Goal: Transaction & Acquisition: Purchase product/service

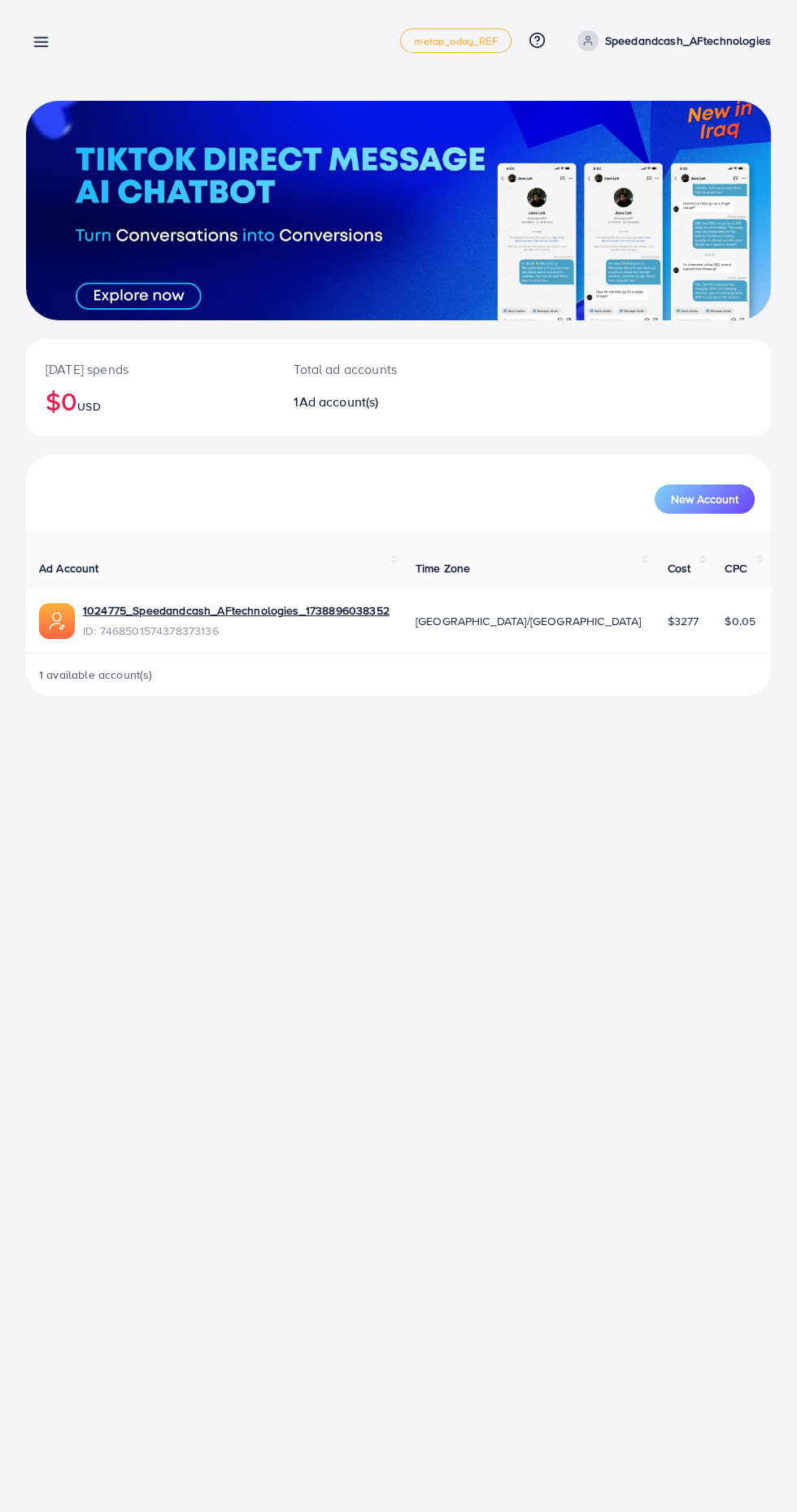
click at [40, 42] on line at bounding box center [41, 42] width 13 height 0
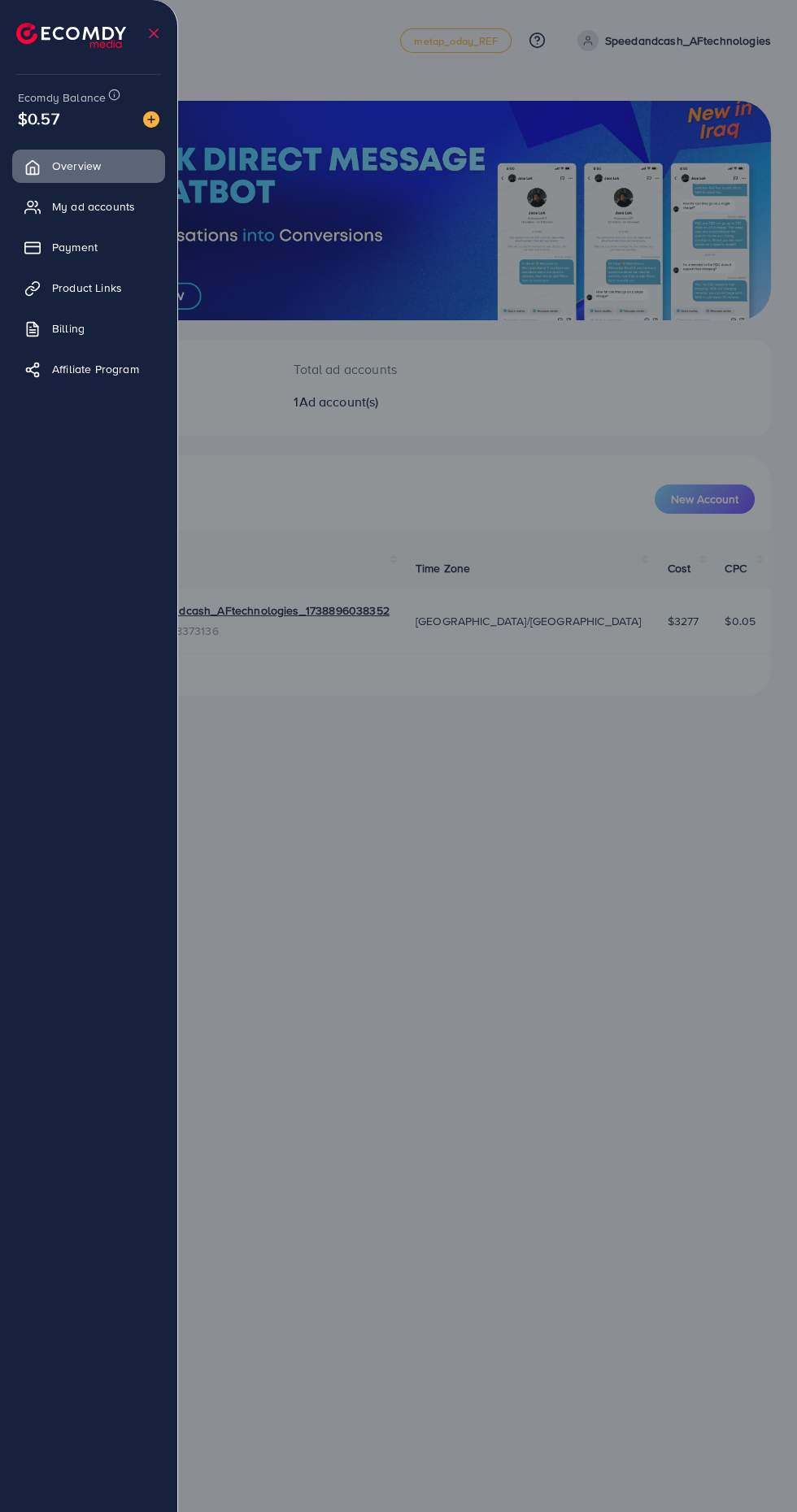
click at [68, 247] on span "Payment" at bounding box center [74, 247] width 45 height 16
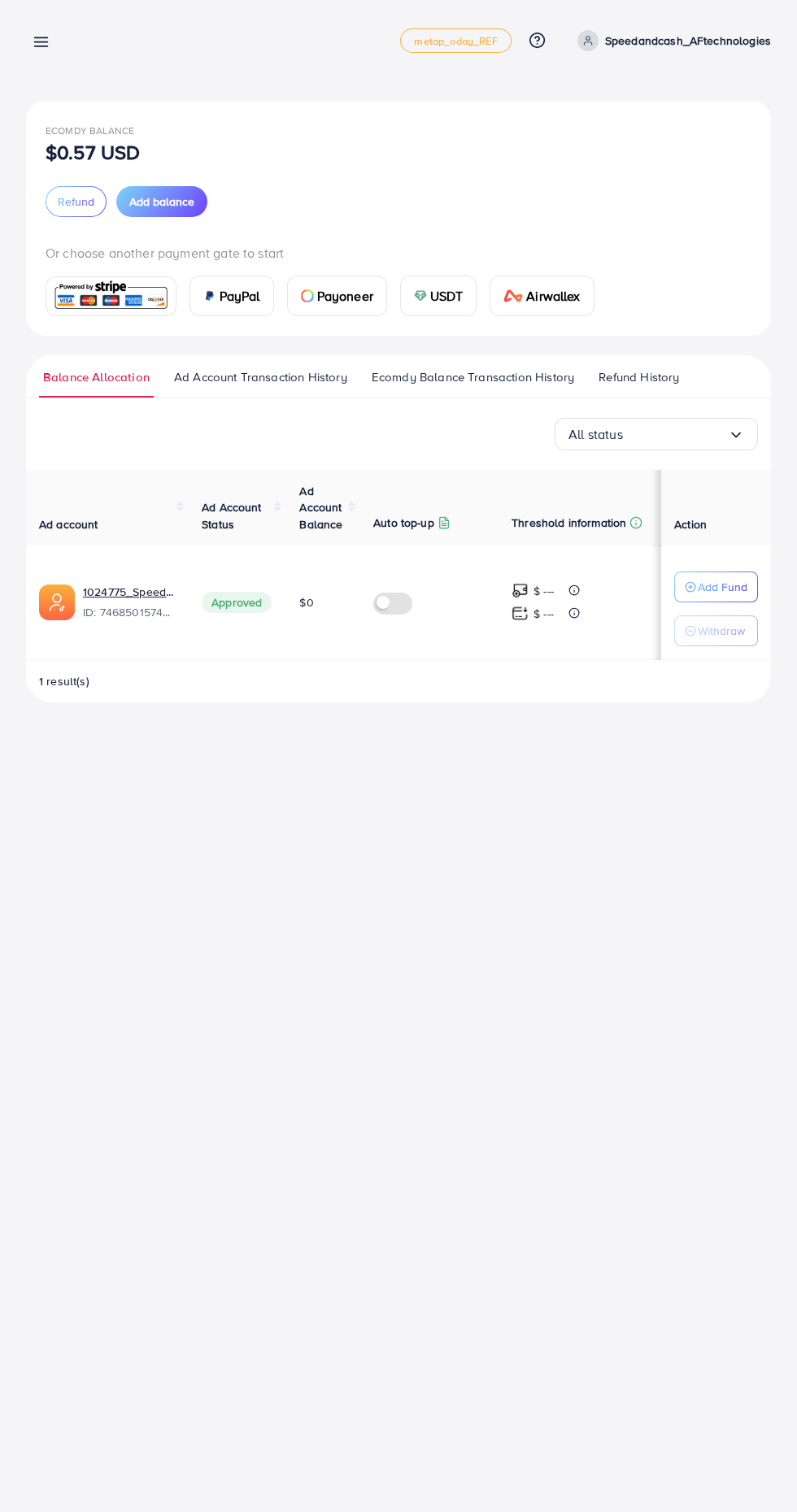
click at [445, 298] on span "USDT" at bounding box center [447, 296] width 33 height 20
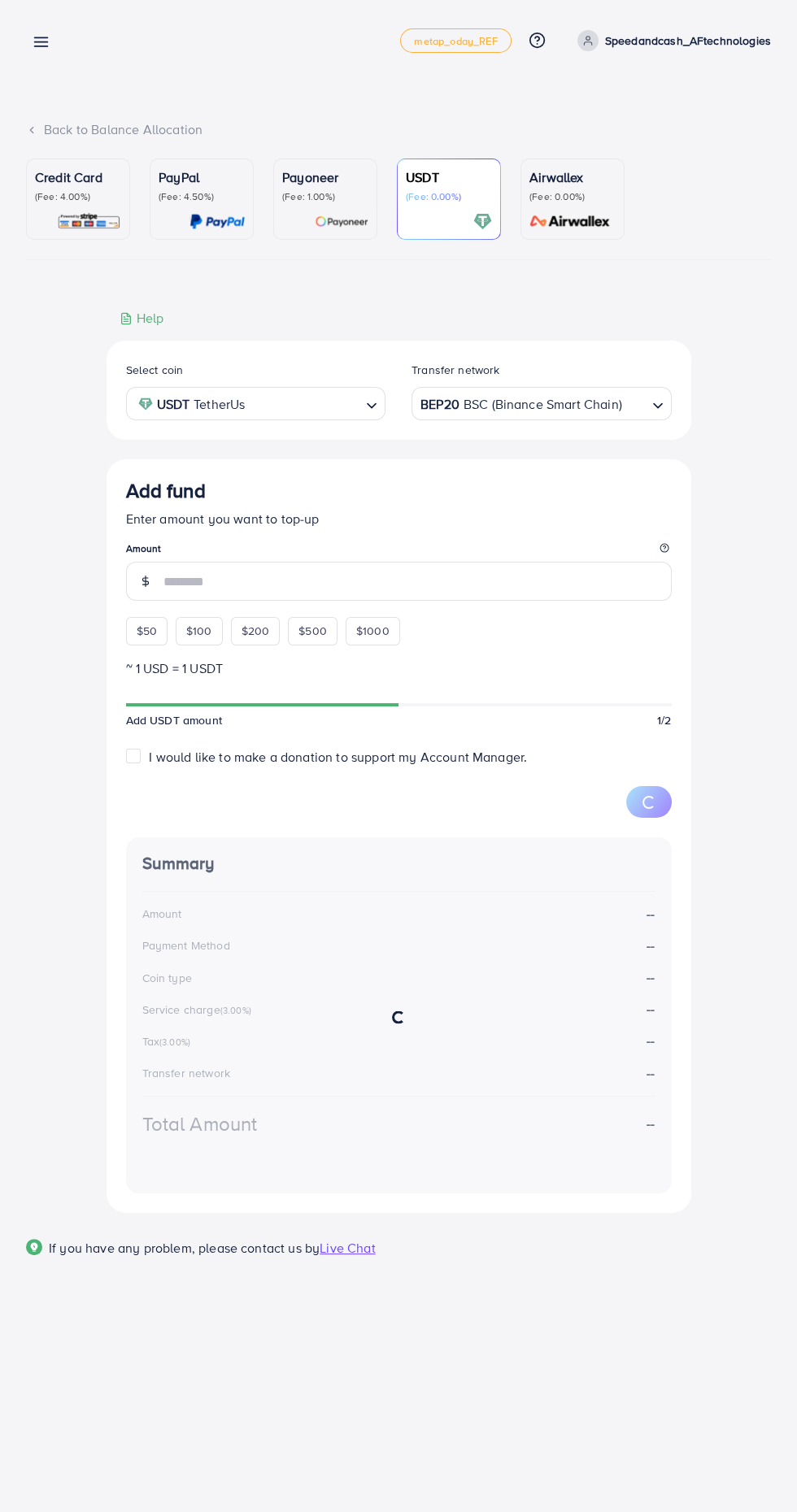
click at [487, 407] on div "BEP20 BSC (Binance Smart Chain)" at bounding box center [533, 402] width 231 height 29
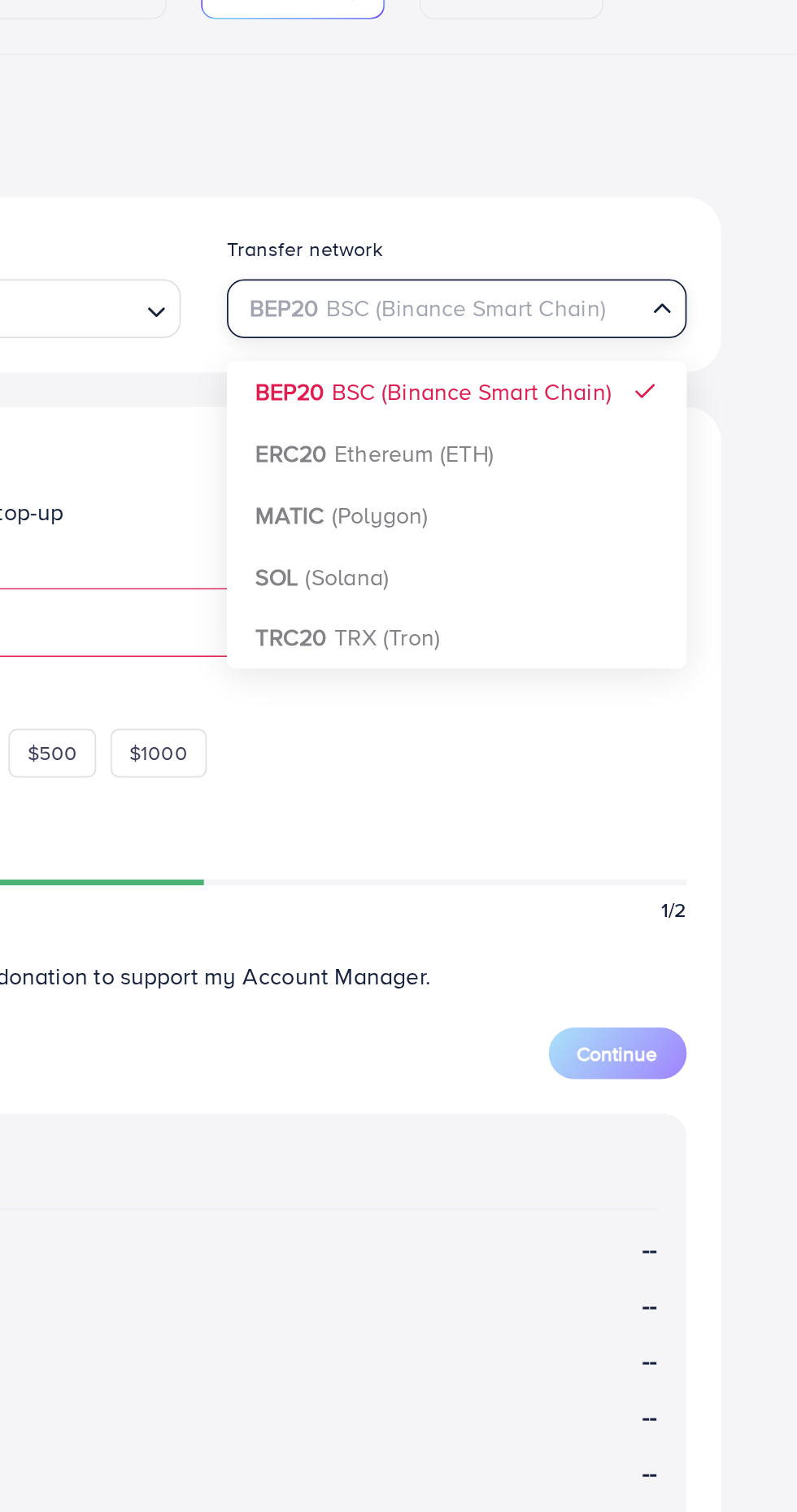
click at [482, 595] on div "Select coin USDT TetherUs Loading... Transfer network BEP20 BSC (Binance Smart …" at bounding box center [398, 788] width 585 height 894
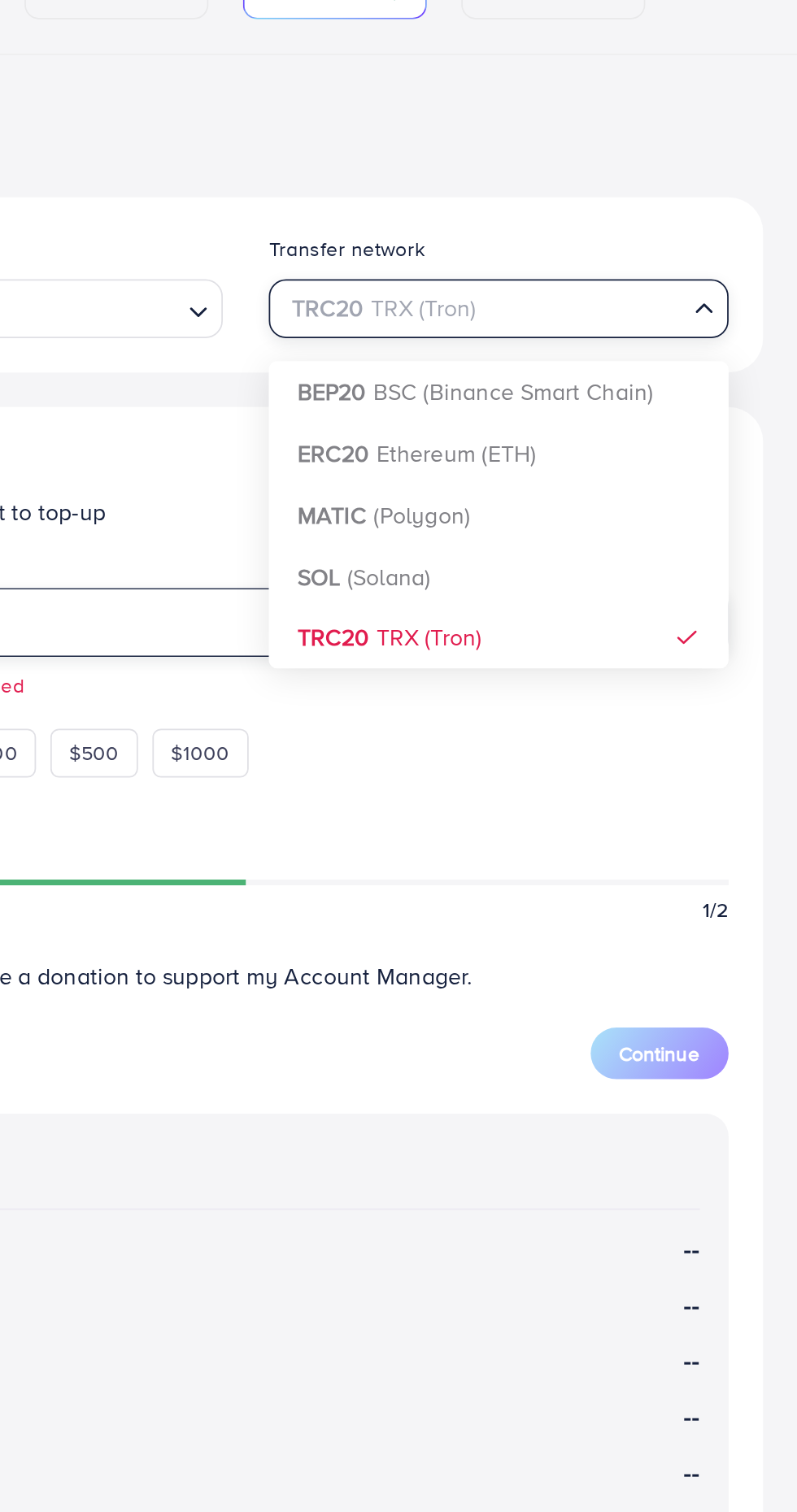
click at [366, 591] on input "number" at bounding box center [417, 581] width 508 height 39
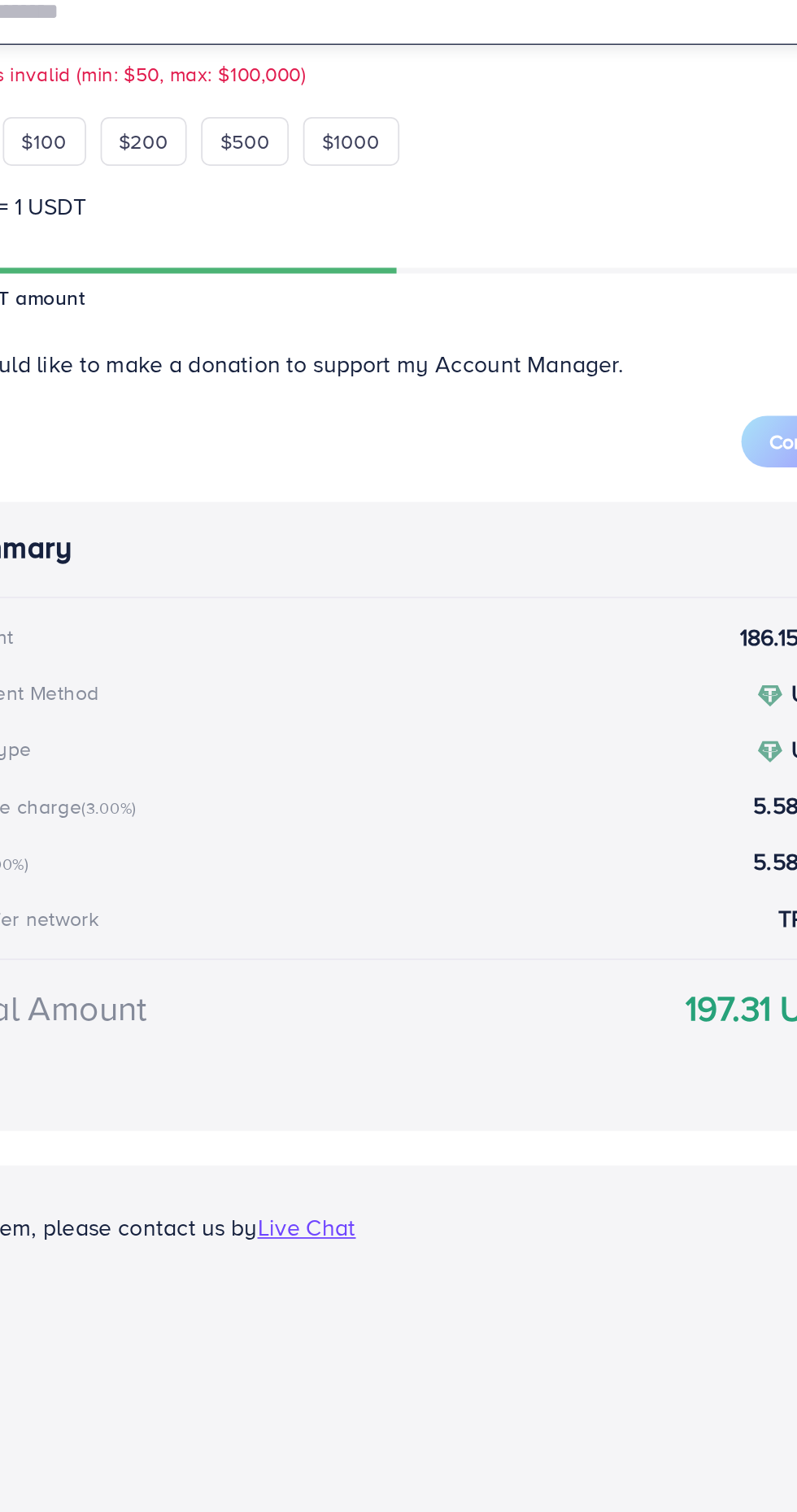
type input "***"
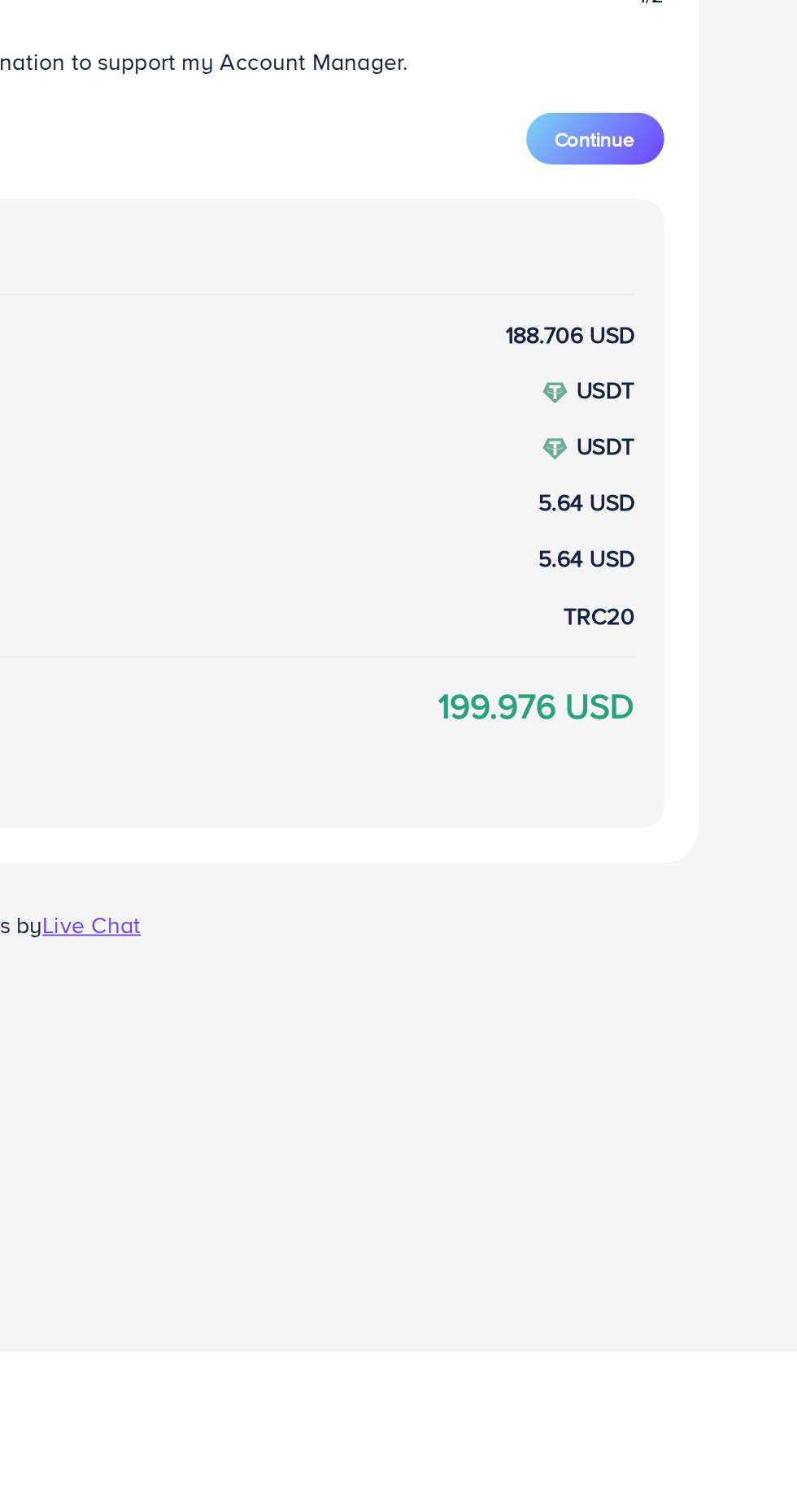
click at [627, 826] on span "Continue" at bounding box center [632, 826] width 45 height 16
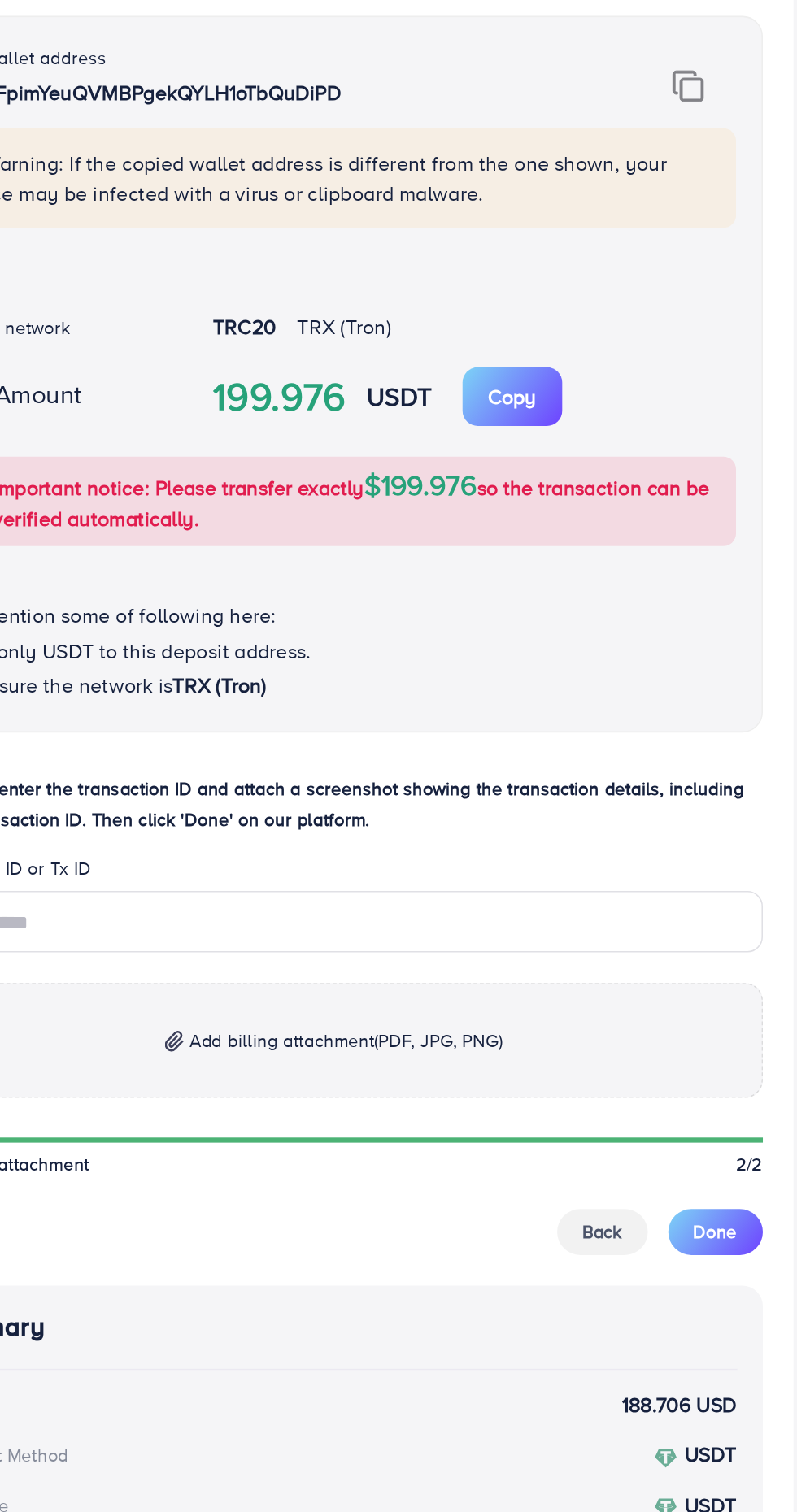
click at [631, 487] on img at bounding box center [624, 484] width 21 height 21
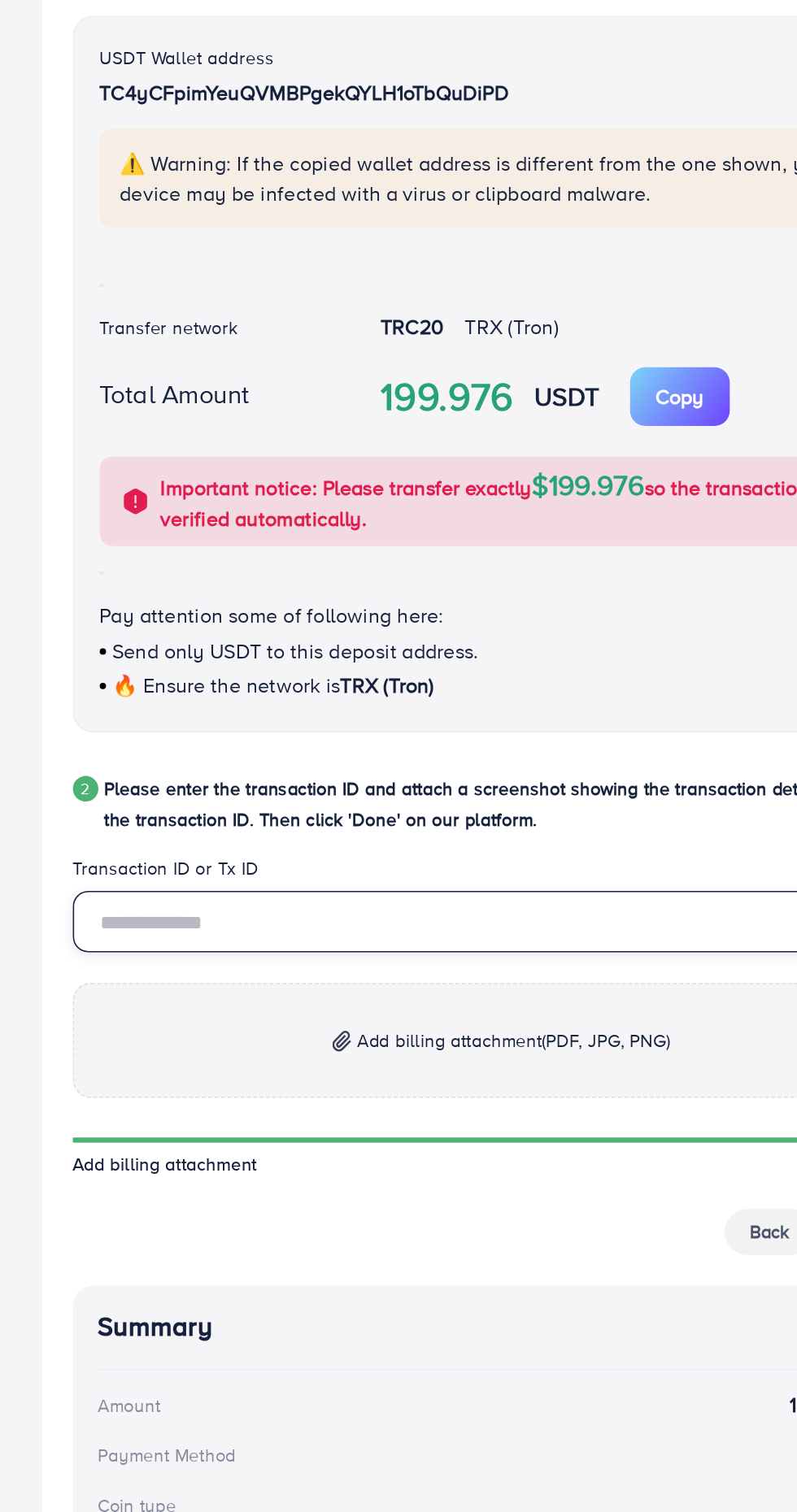
click at [280, 1021] on input "text" at bounding box center [398, 1015] width 546 height 39
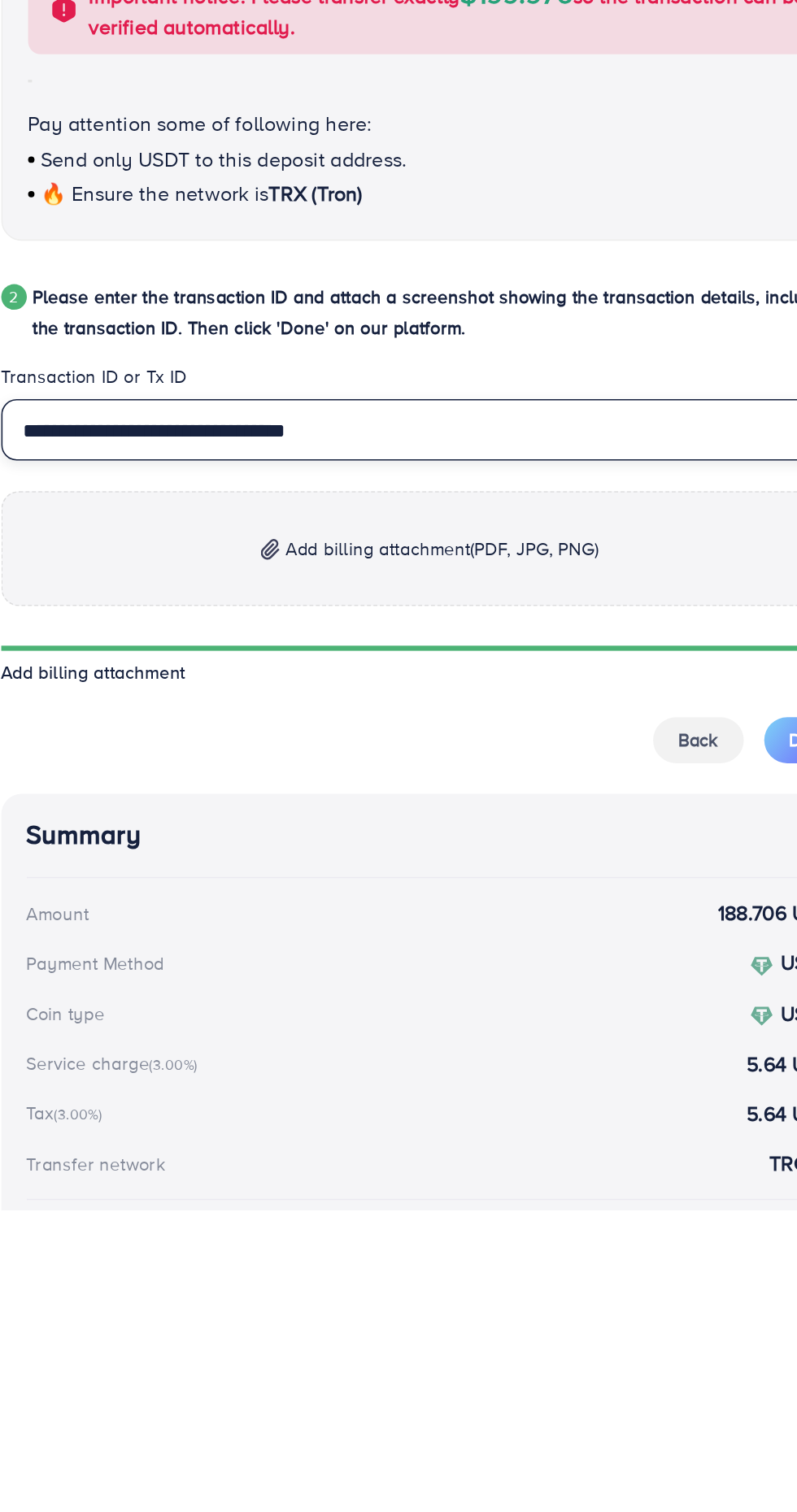
type input "**********"
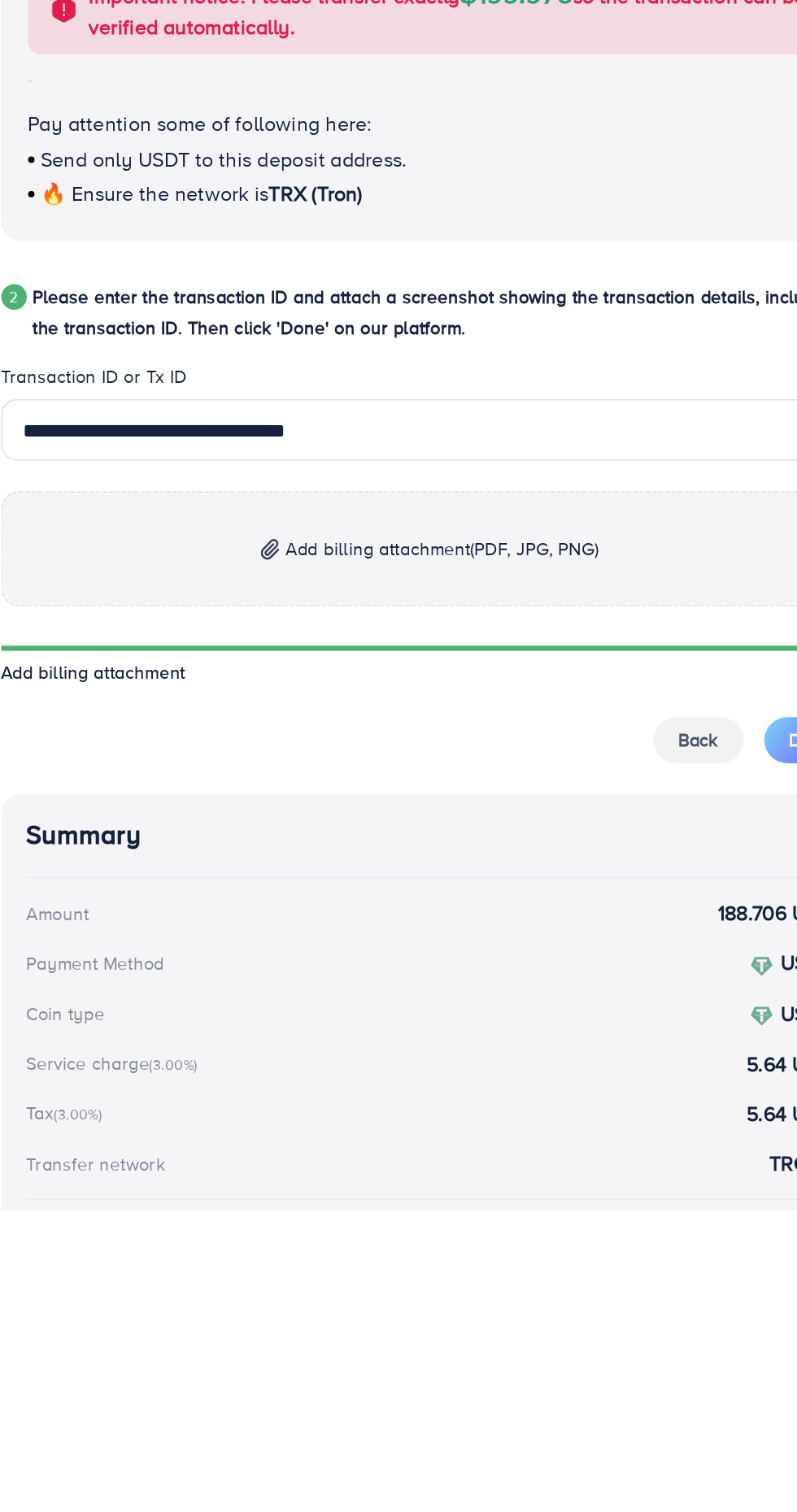
click at [530, 1105] on p "Add billing attachment (PDF, JPG, PNG)" at bounding box center [398, 1091] width 546 height 73
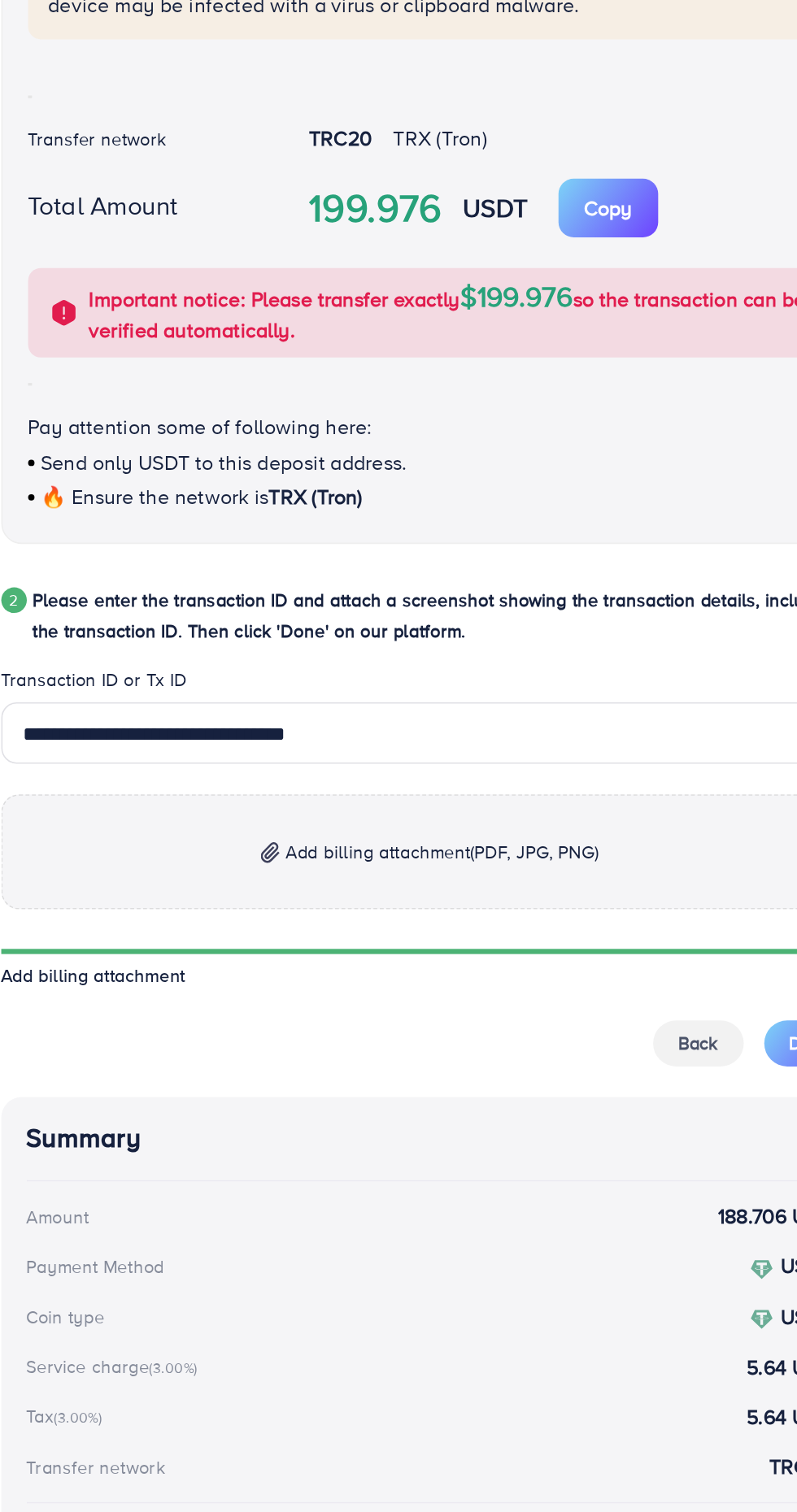
scroll to position [58, 0]
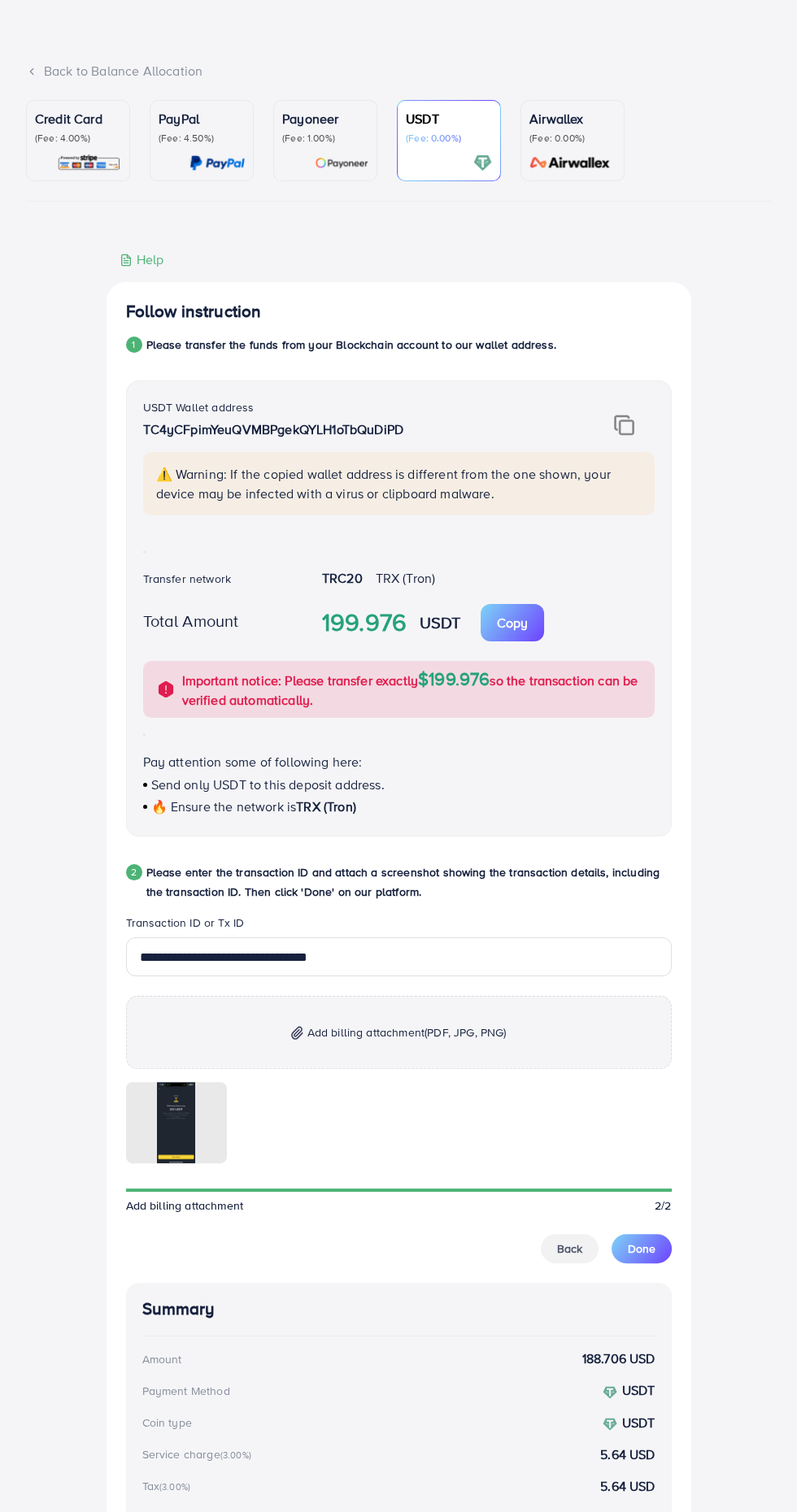
click at [641, 1249] on span "Done" at bounding box center [642, 1249] width 28 height 16
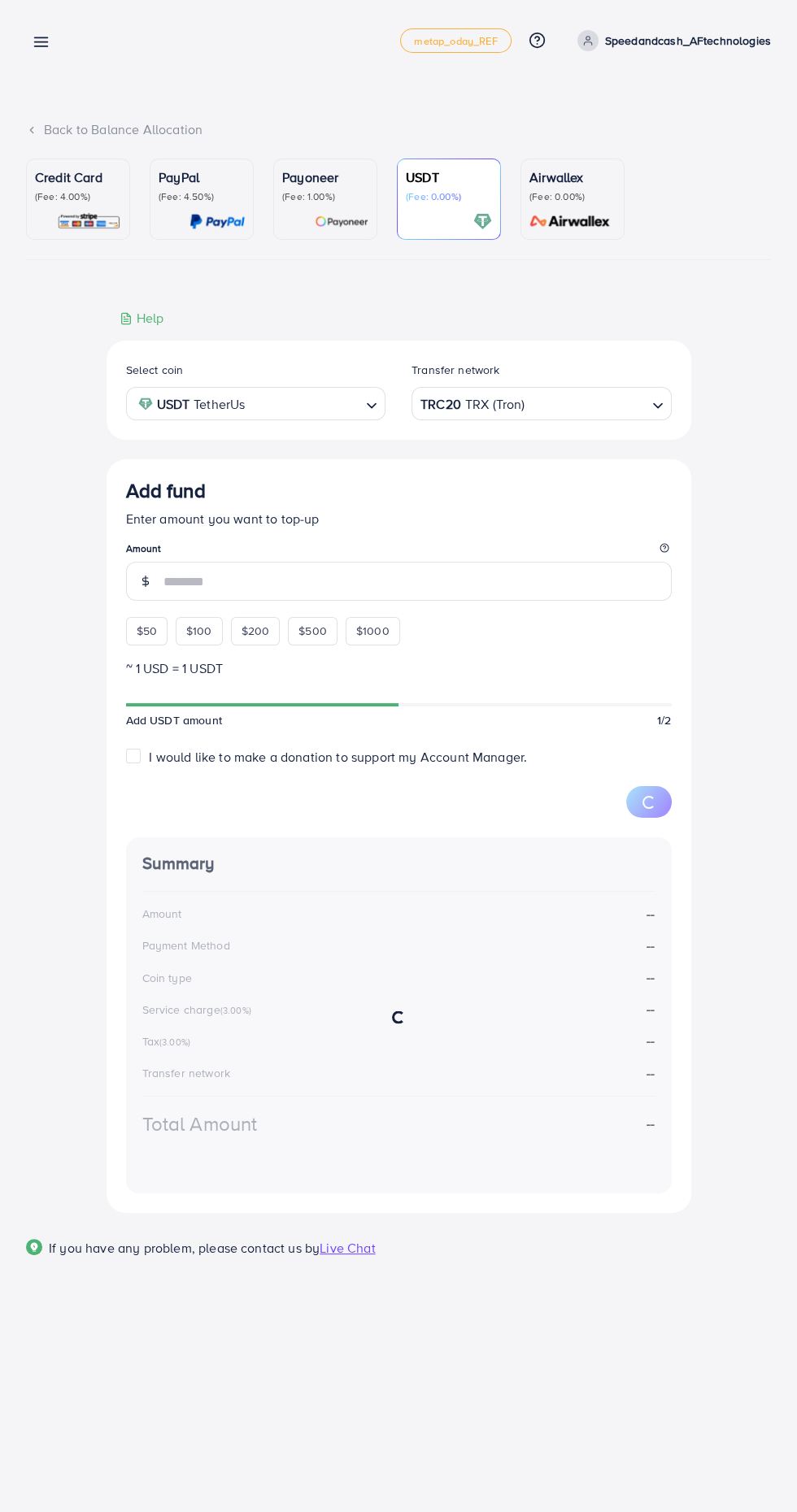
scroll to position [0, 0]
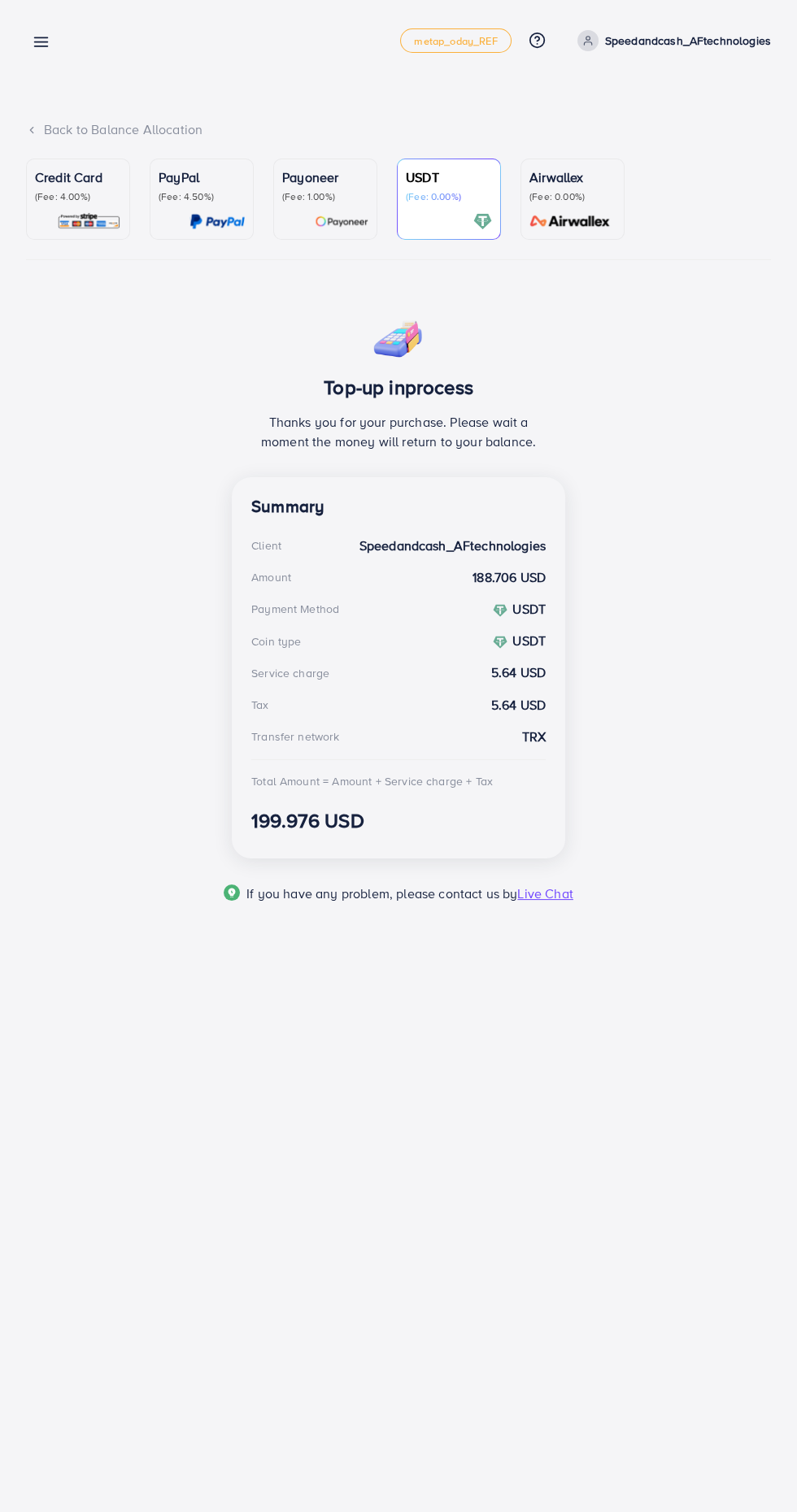
click at [40, 46] on line at bounding box center [41, 46] width 13 height 0
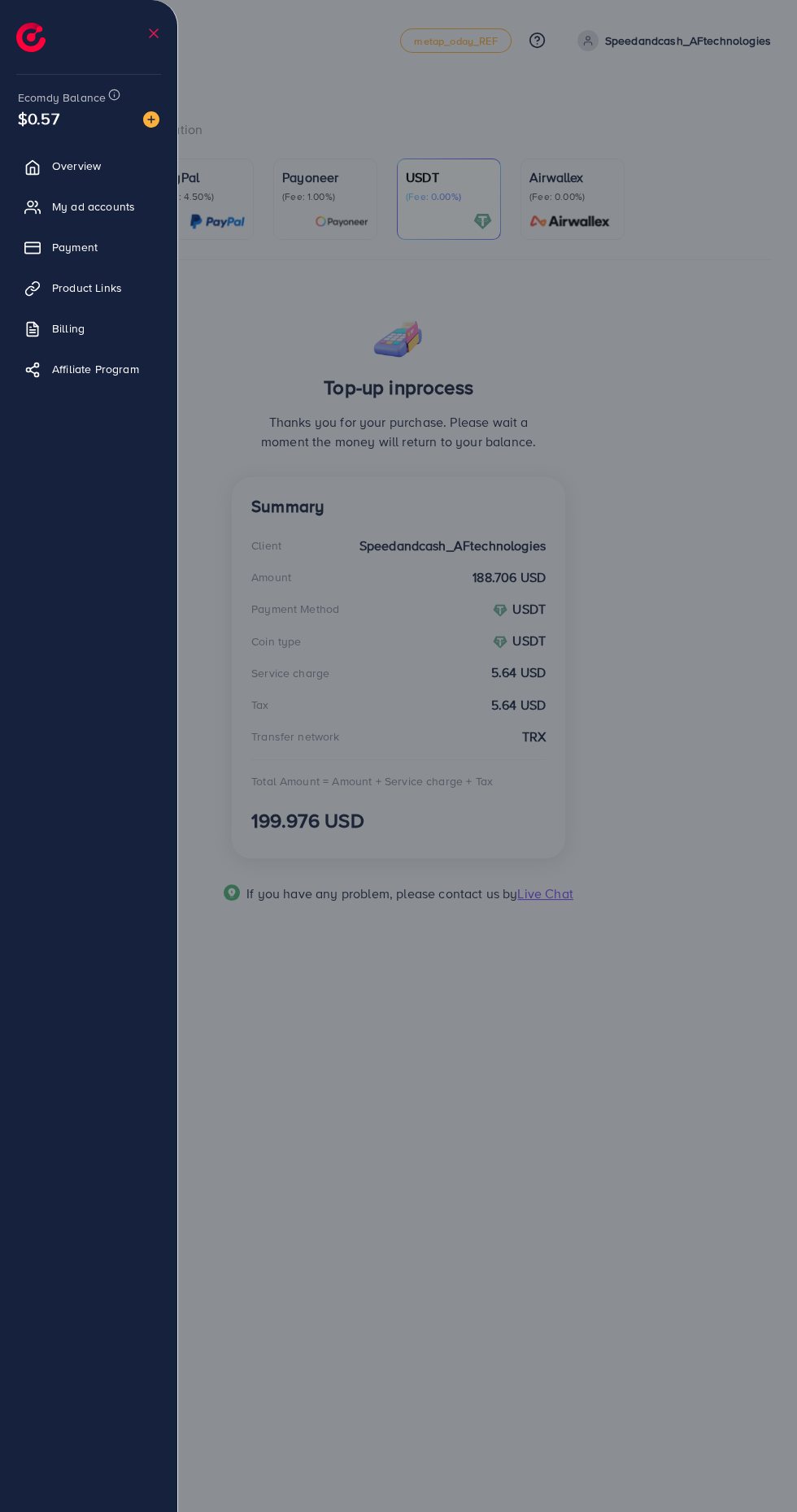
click at [414, 280] on div at bounding box center [398, 907] width 797 height 1815
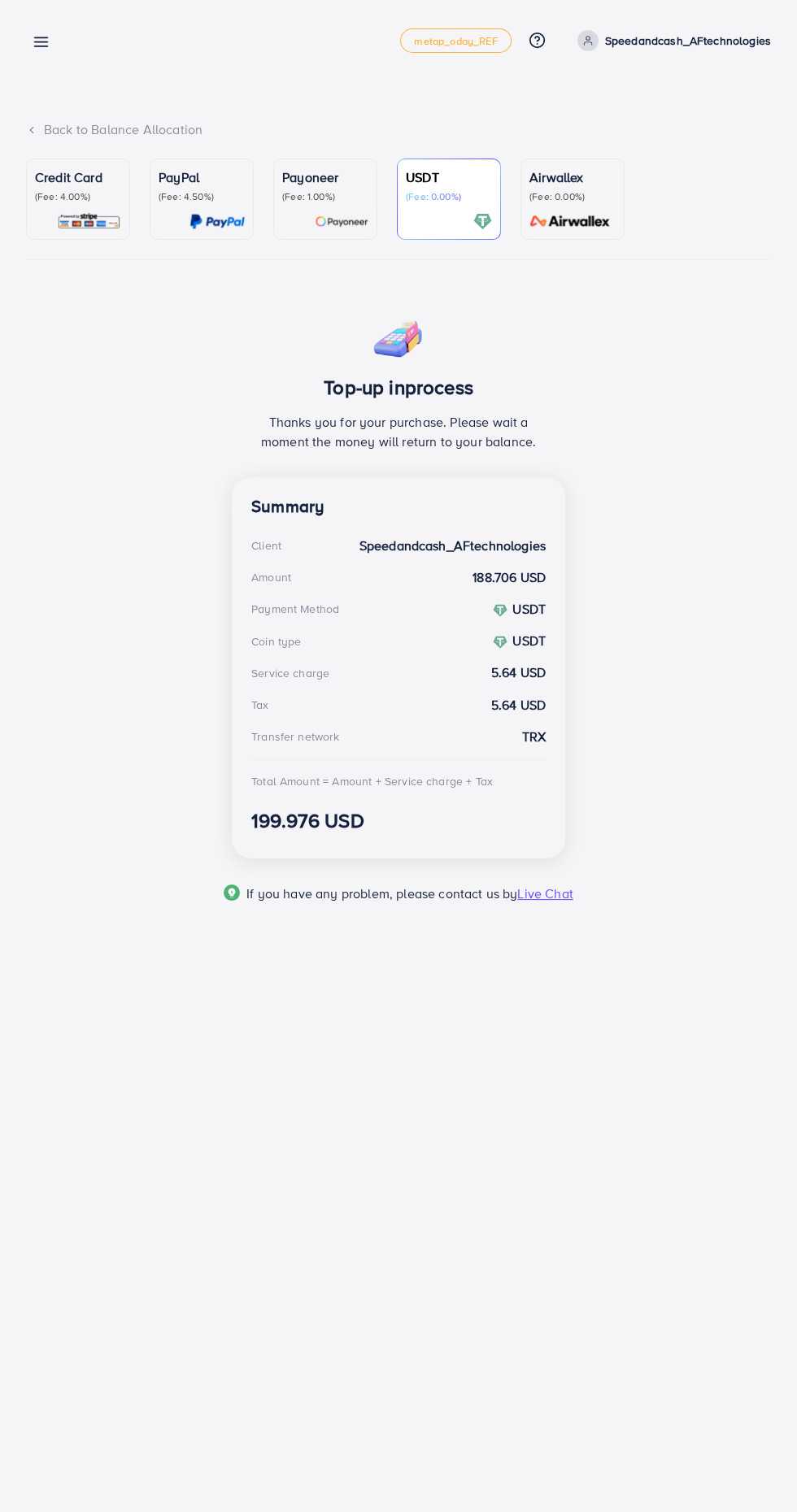
click at [627, 54] on div "Add fund metap_oday_REF Help Center Contact Support Plans and Pricing Term and …" at bounding box center [398, 40] width 745 height 45
click at [636, 46] on p "Speedandcash_AFtechnologies" at bounding box center [688, 41] width 166 height 20
click at [709, 129] on link "Log out" at bounding box center [693, 133] width 155 height 36
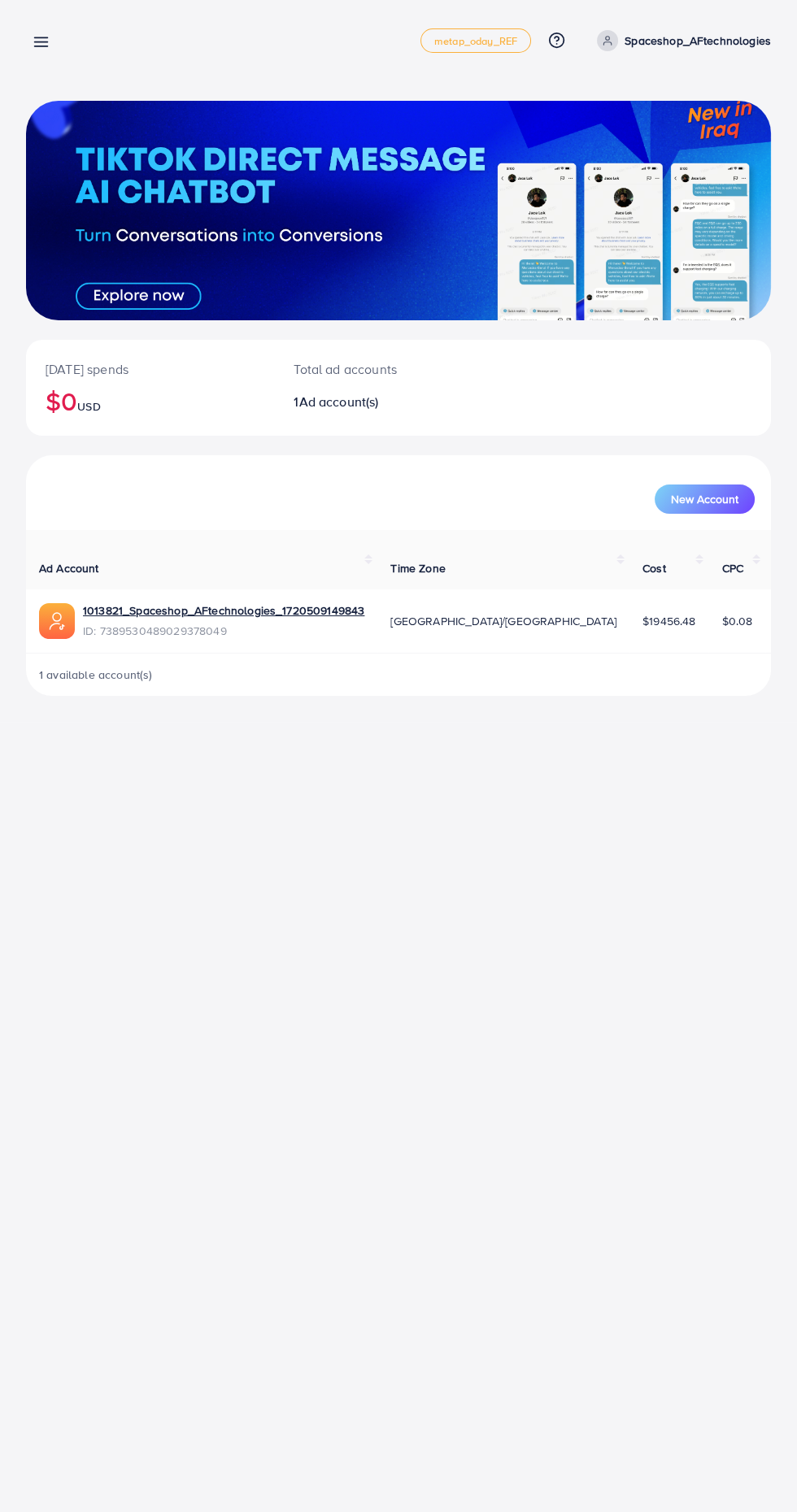
click at [35, 40] on icon at bounding box center [41, 41] width 17 height 17
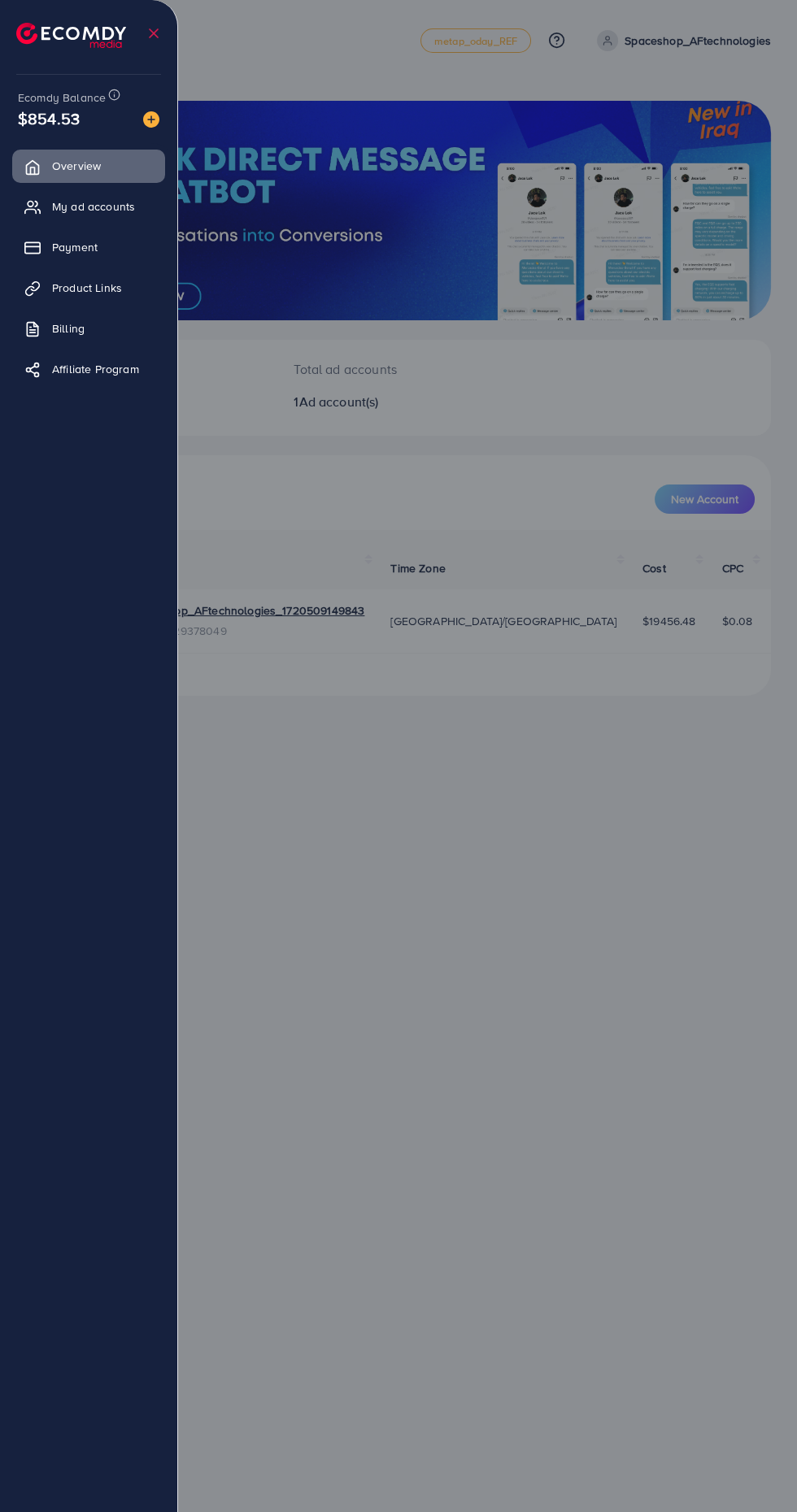
click at [57, 206] on span "My ad accounts" at bounding box center [93, 207] width 83 height 16
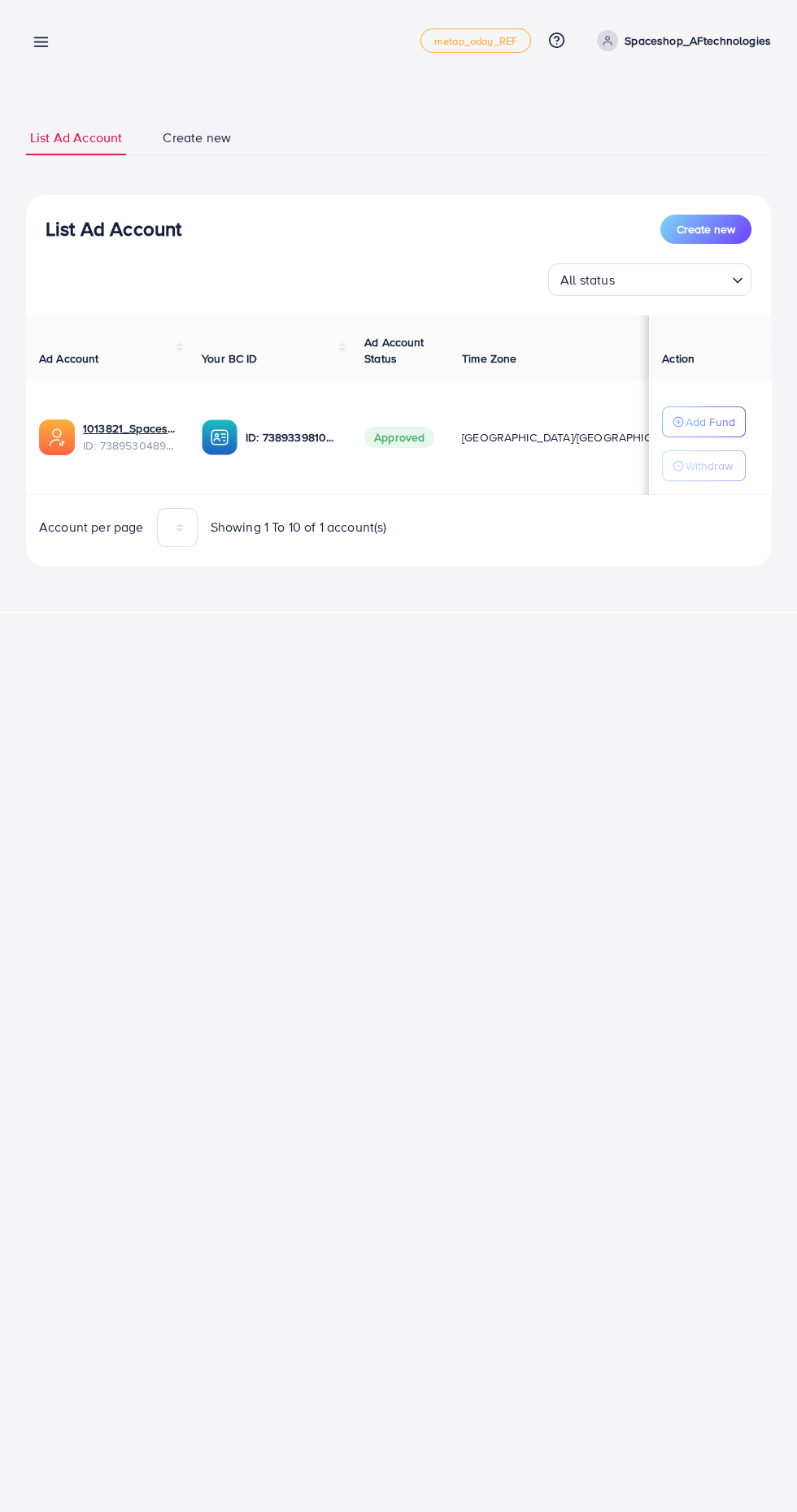
click at [678, 425] on icon "button" at bounding box center [678, 422] width 12 height 12
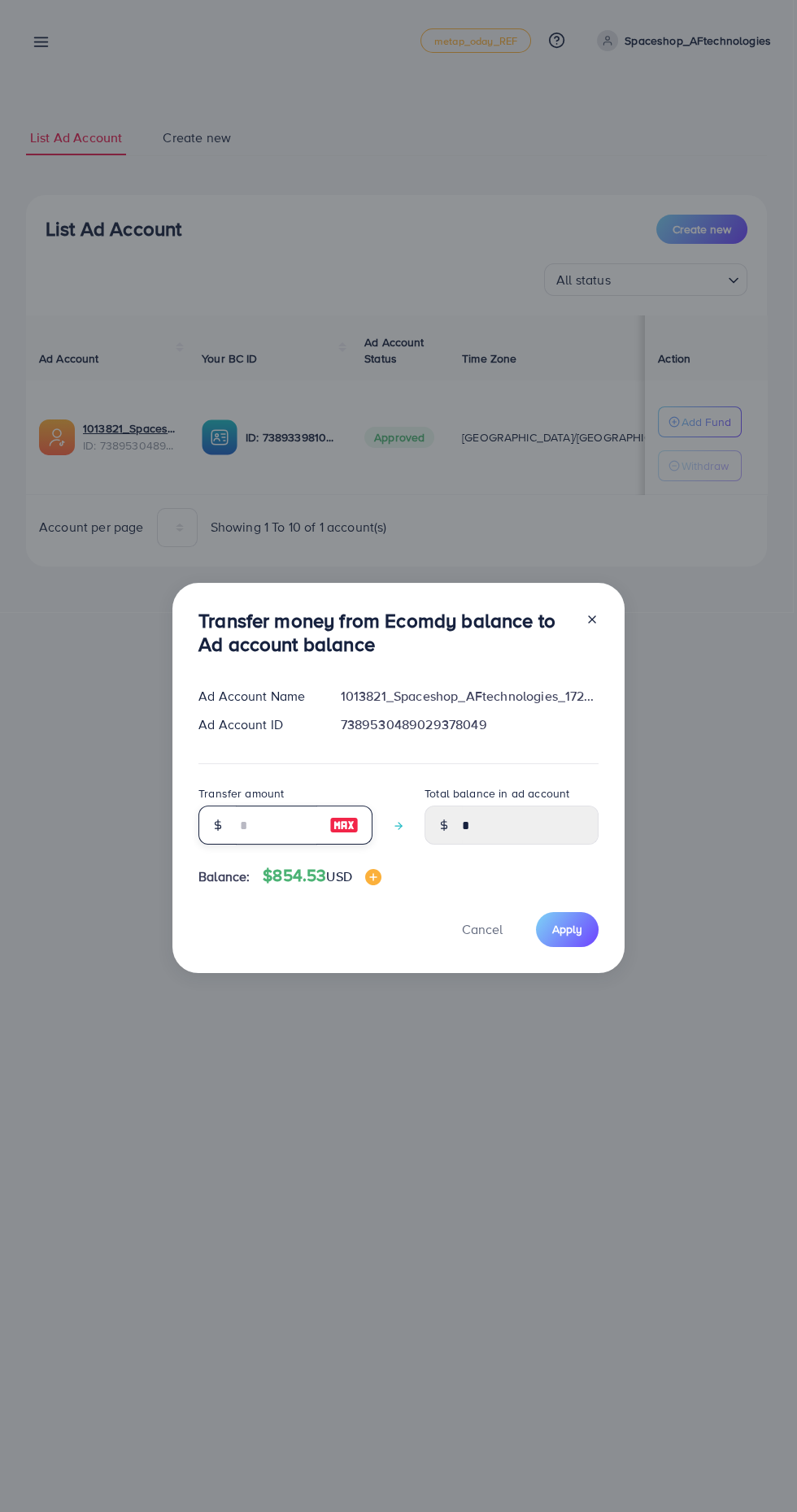
click at [235, 830] on input "number" at bounding box center [276, 825] width 82 height 39
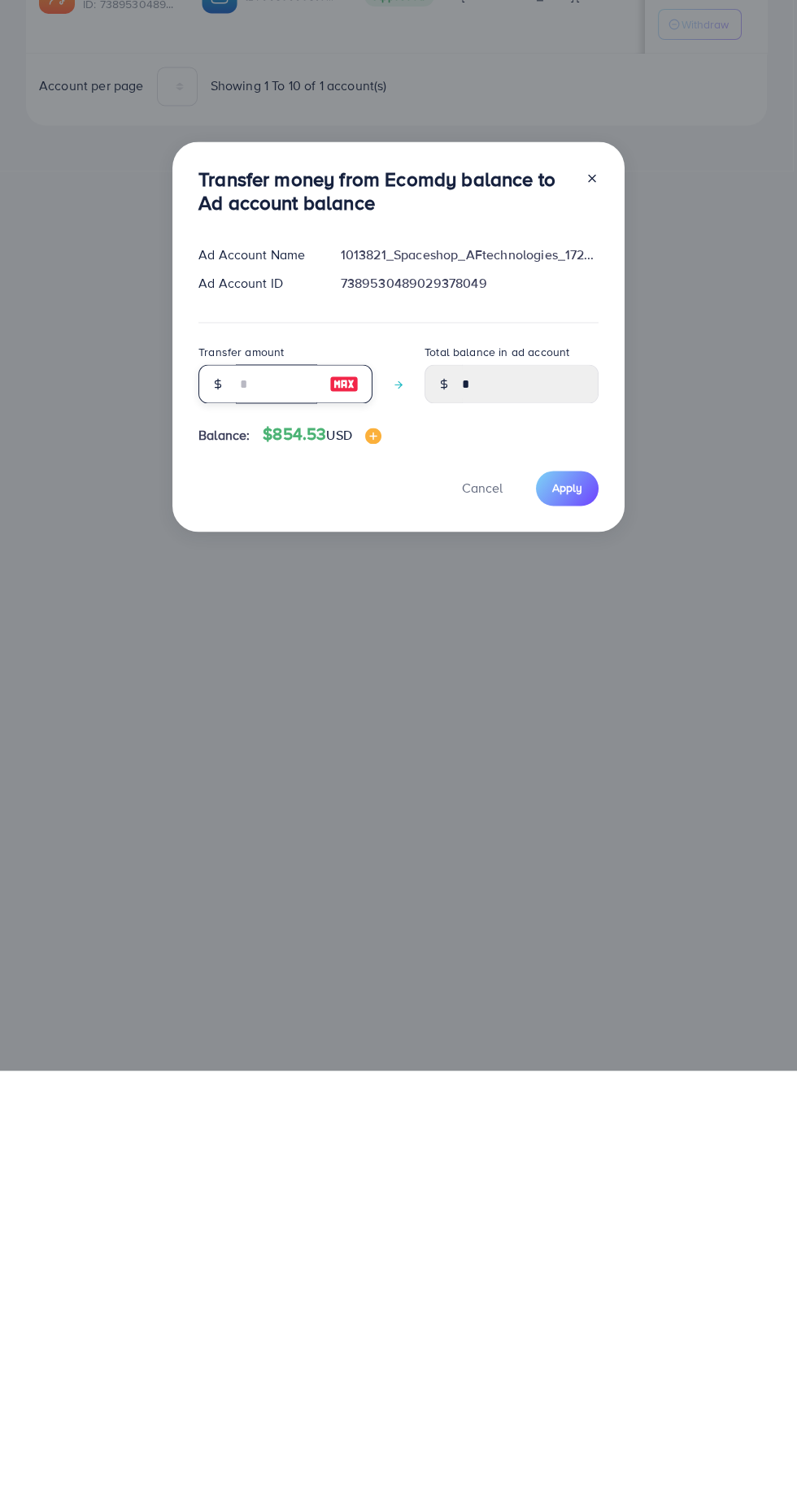
type input "*"
type input "****"
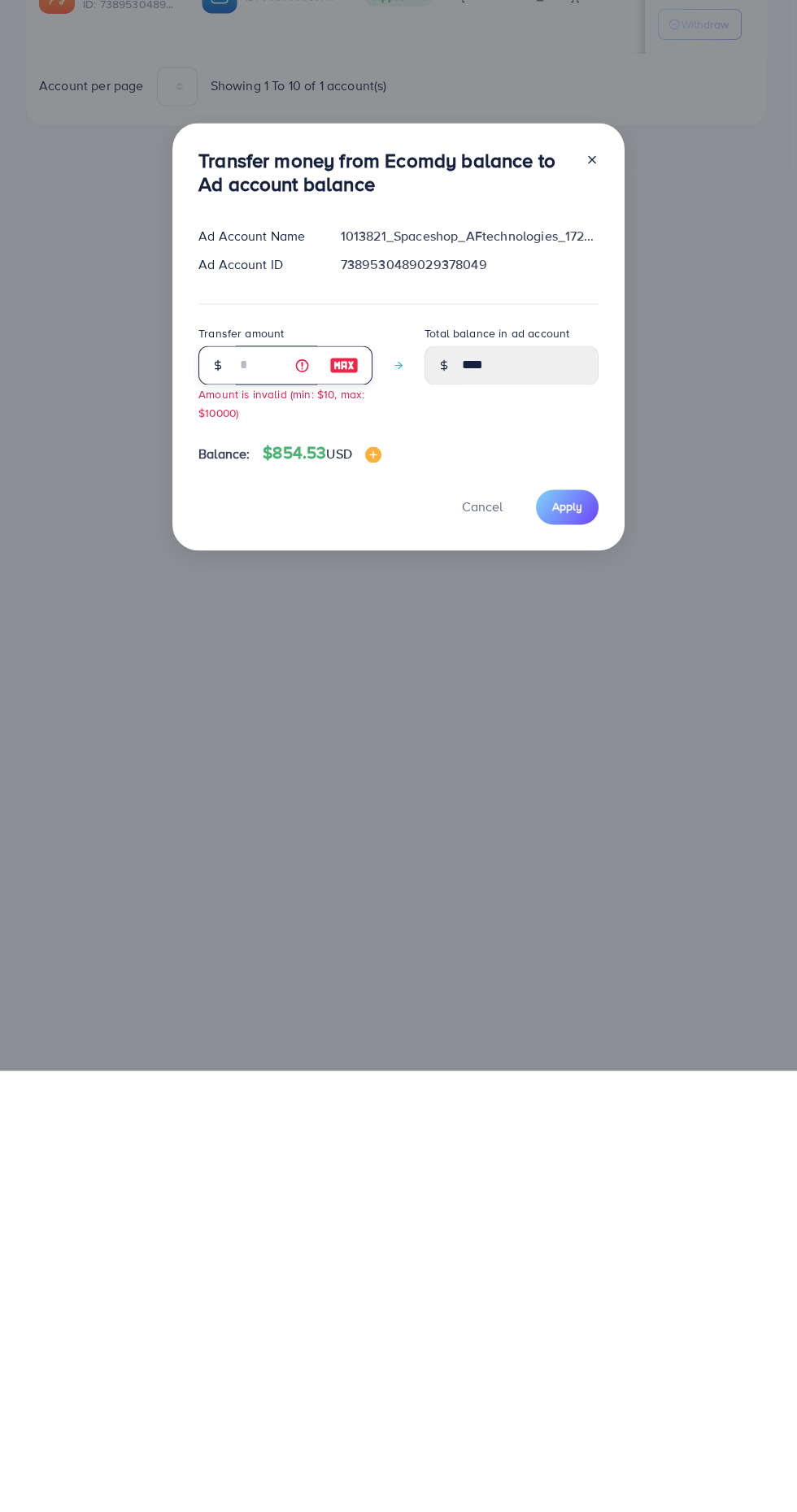
type input "**"
type input "*****"
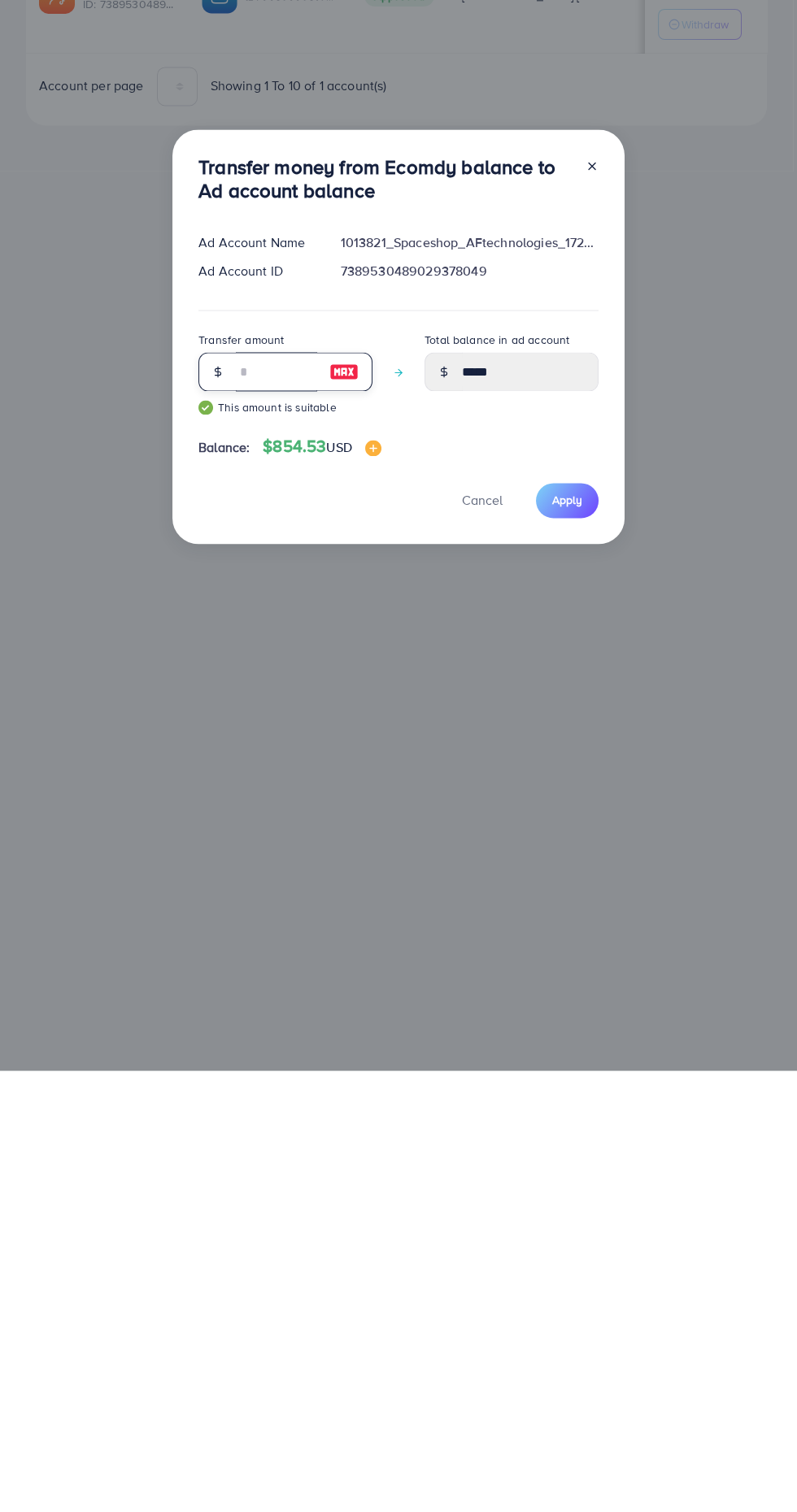
type input "**"
click at [562, 947] on span "Apply" at bounding box center [567, 942] width 30 height 16
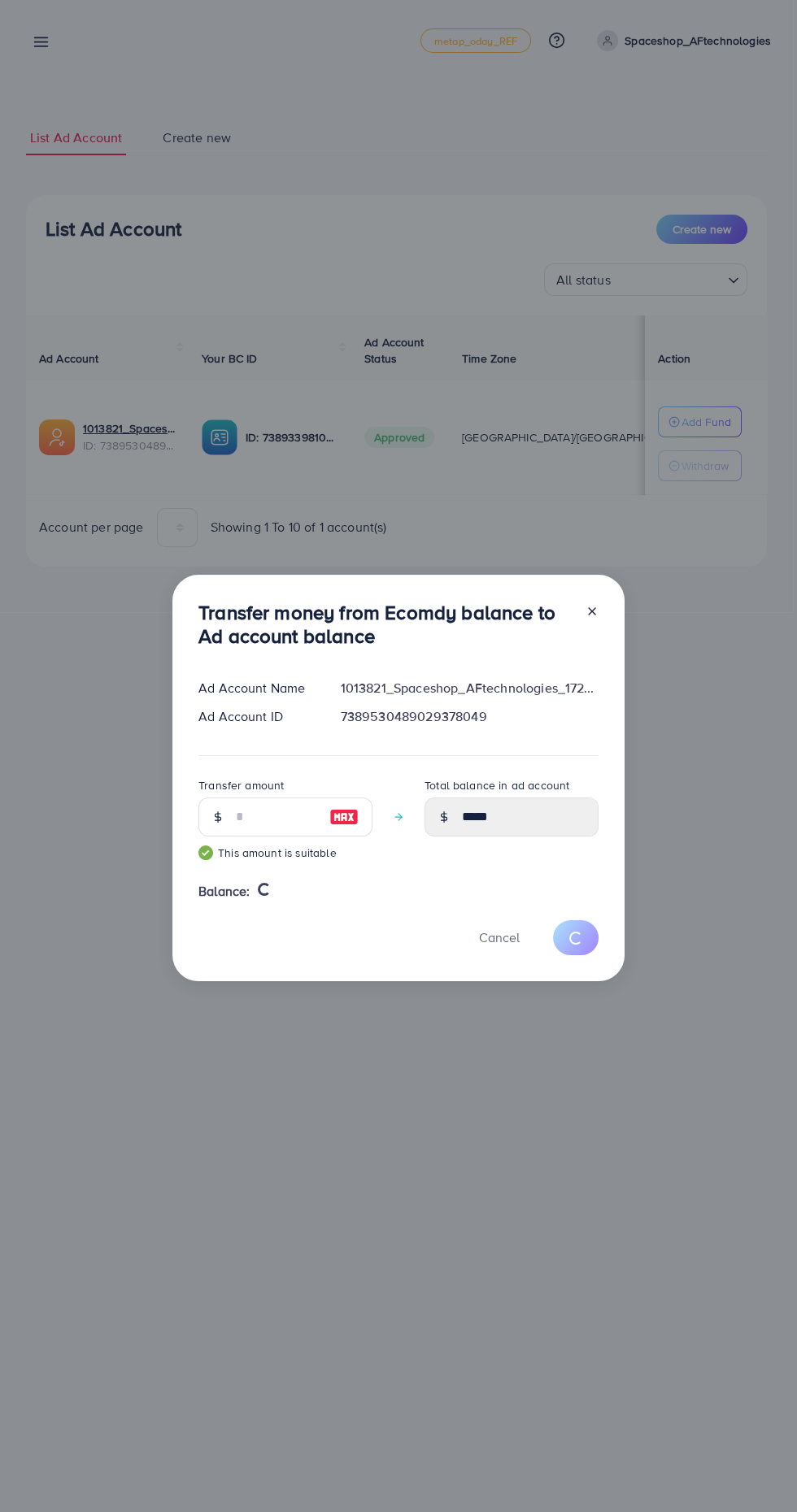
type input "*"
